Goal: Complete application form: Complete application form

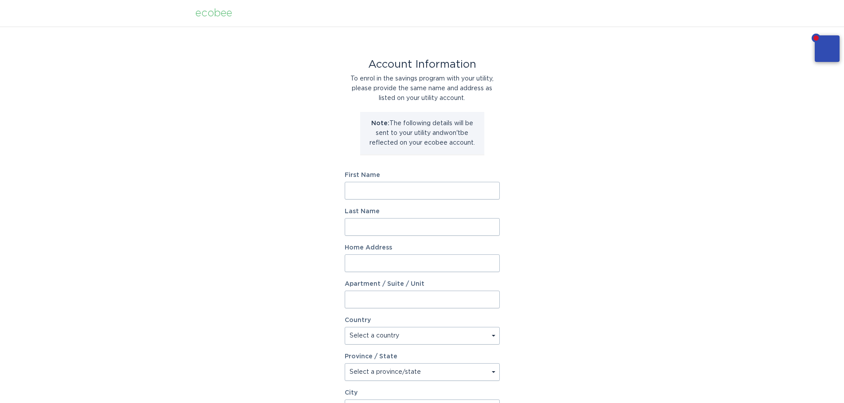
click at [408, 192] on input "First Name" at bounding box center [422, 191] width 155 height 18
type input "[PERSON_NAME]"
type input "j"
type input "[PERSON_NAME]"
type input "863 Waterford Cut"
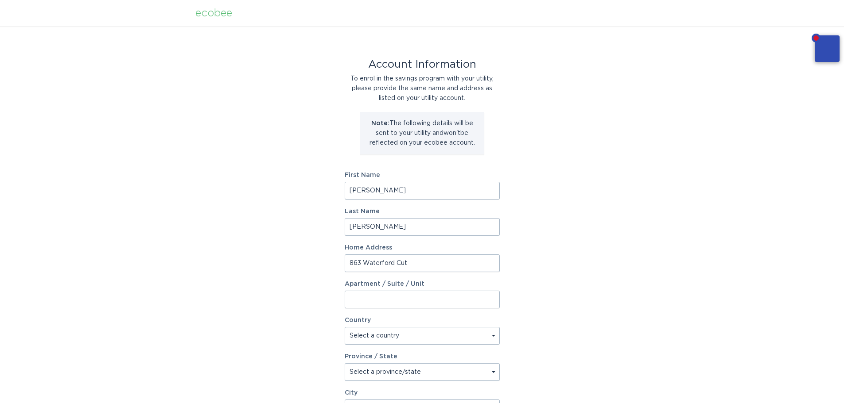
click at [380, 334] on select "Select a country [GEOGRAPHIC_DATA] [GEOGRAPHIC_DATA]" at bounding box center [422, 336] width 155 height 18
select select "US"
click at [345, 327] on select "Select a country [GEOGRAPHIC_DATA] [GEOGRAPHIC_DATA]" at bounding box center [422, 336] width 155 height 18
click at [378, 372] on select "Select a province/state [US_STATE] [US_STATE] [US_STATE] [US_STATE] [US_STATE] …" at bounding box center [422, 373] width 155 height 18
select select "IL"
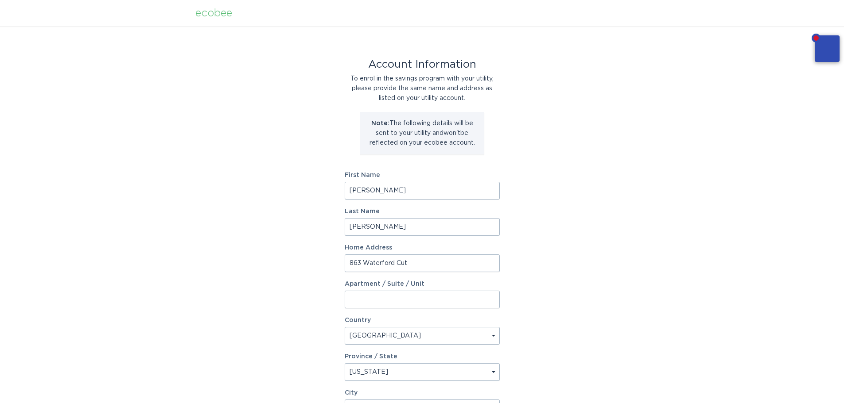
click at [345, 364] on select "Select a province/state [US_STATE] [US_STATE] [US_STATE] [US_STATE] [US_STATE] …" at bounding box center [422, 373] width 155 height 18
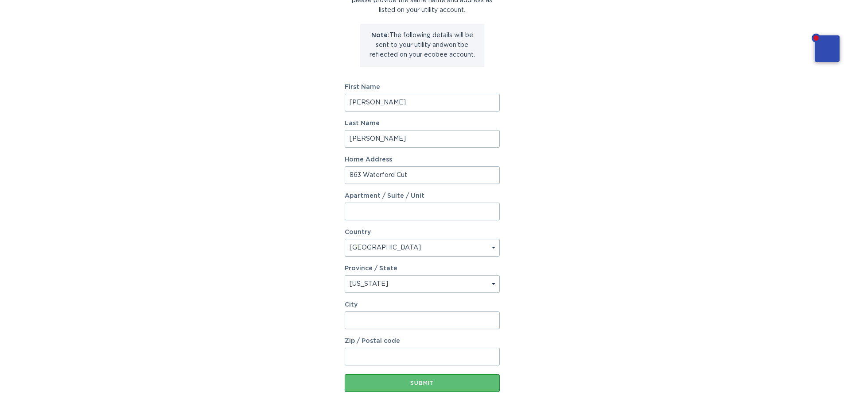
scroll to position [89, 0]
click at [368, 325] on input "City" at bounding box center [422, 320] width 155 height 18
type input "6"
type input "Crystal Lake"
type input "I"
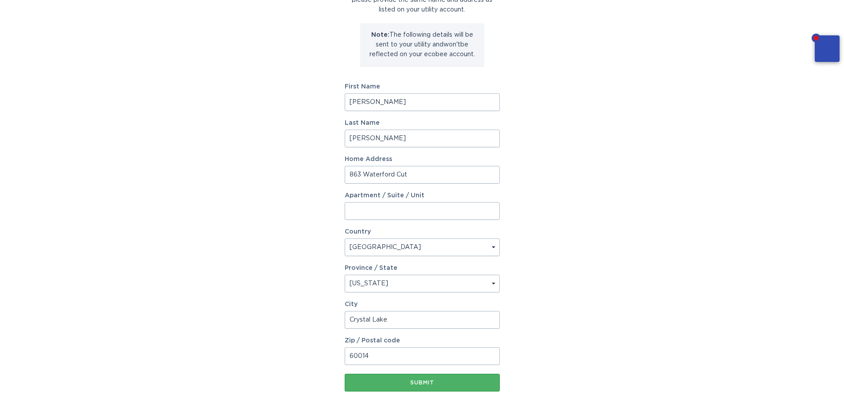
type input "60014"
click at [389, 384] on div "Submit" at bounding box center [422, 382] width 146 height 5
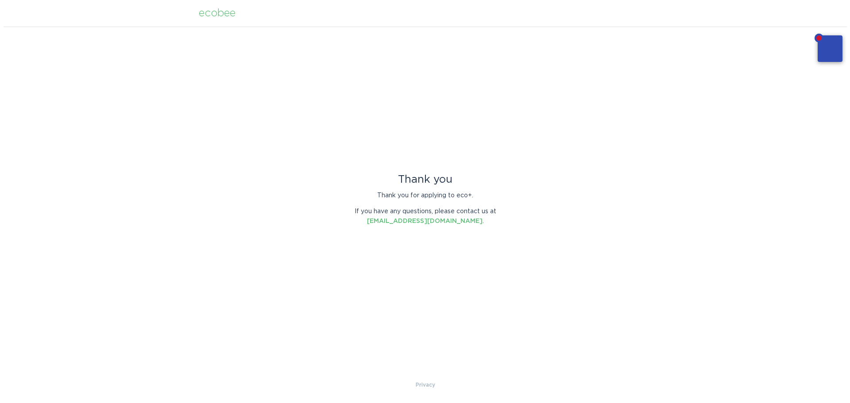
scroll to position [0, 0]
